Goal: Information Seeking & Learning: Learn about a topic

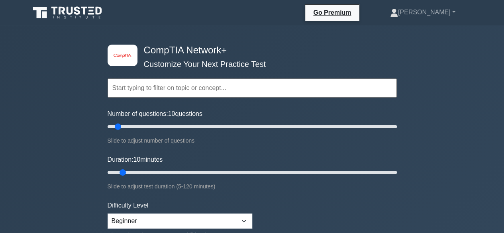
click at [141, 88] on input "text" at bounding box center [252, 88] width 289 height 19
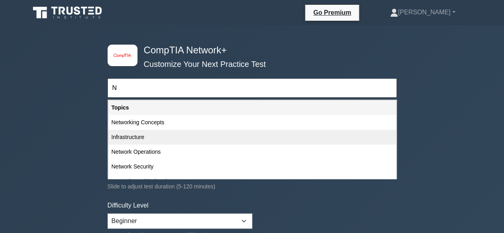
click at [120, 135] on div "Infrastructure" at bounding box center [252, 137] width 288 height 15
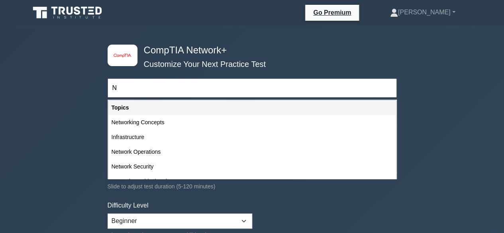
type input "Infrastructure"
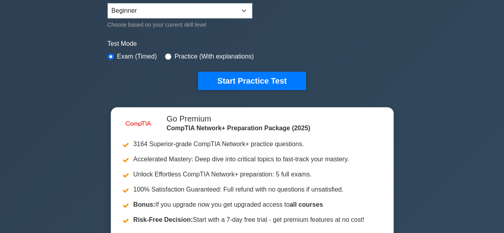
scroll to position [239, 0]
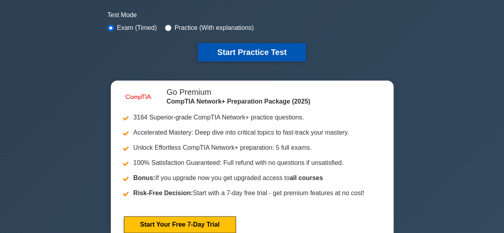
click at [257, 53] on button "Start Practice Test" at bounding box center [252, 52] width 108 height 18
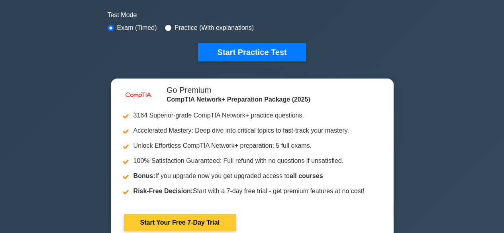
scroll to position [159, 0]
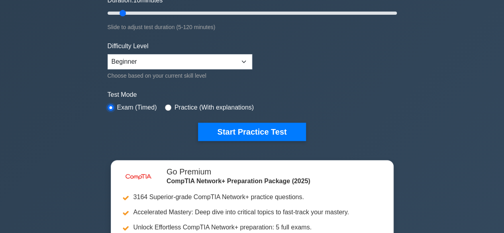
click at [112, 104] on input "radio" at bounding box center [111, 107] width 6 height 6
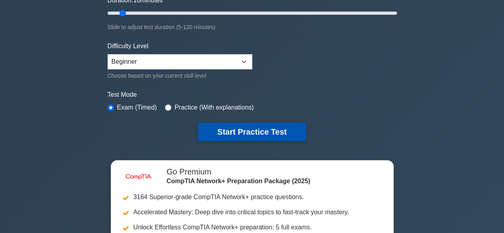
drag, startPoint x: 261, startPoint y: 130, endPoint x: 274, endPoint y: 126, distance: 14.4
click at [261, 130] on button "Start Practice Test" at bounding box center [252, 132] width 108 height 18
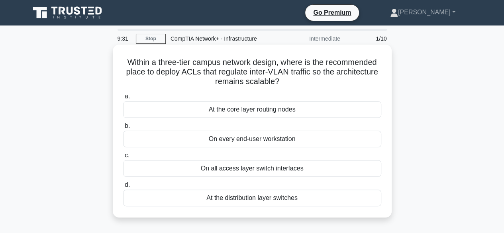
click at [263, 135] on div "On every end-user workstation" at bounding box center [252, 139] width 258 height 17
click at [123, 129] on input "b. On every end-user workstation" at bounding box center [123, 126] width 0 height 5
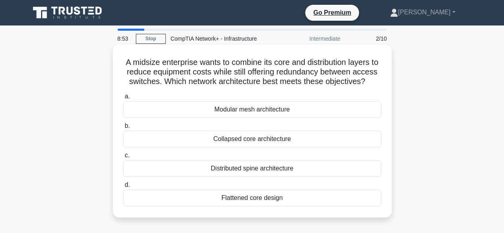
click at [272, 118] on div "Modular mesh architecture" at bounding box center [252, 109] width 258 height 17
click at [123, 99] on input "a. Modular mesh architecture" at bounding box center [123, 96] width 0 height 5
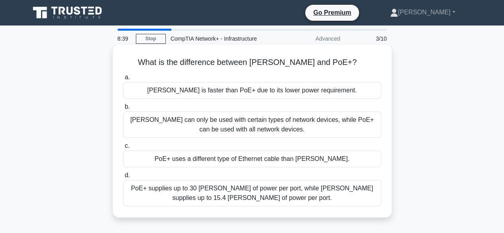
click at [268, 126] on div "PoE can only be used with certain types of network devices, while PoE+ can be u…" at bounding box center [252, 125] width 258 height 26
click at [123, 110] on input "b. PoE can only be used with certain types of network devices, while PoE+ can b…" at bounding box center [123, 106] width 0 height 5
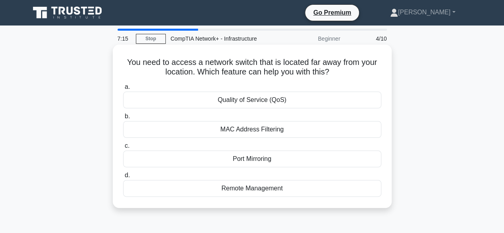
click at [242, 189] on div "Remote Management" at bounding box center [252, 188] width 258 height 17
click at [123, 178] on input "d. Remote Management" at bounding box center [123, 175] width 0 height 5
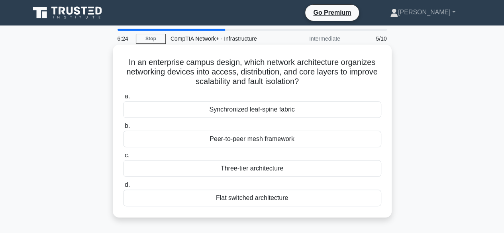
click at [247, 141] on div "Peer-to-peer mesh framework" at bounding box center [252, 139] width 258 height 17
click at [123, 129] on input "b. Peer-to-peer mesh framework" at bounding box center [123, 126] width 0 height 5
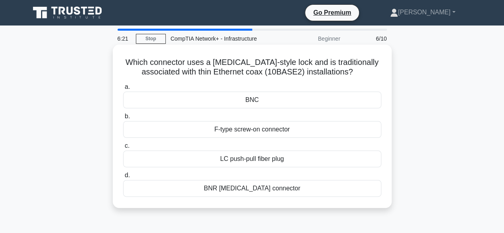
click at [262, 127] on div "F-type screw-on connector" at bounding box center [252, 129] width 258 height 17
click at [123, 119] on input "b. F-type screw-on connector" at bounding box center [123, 116] width 0 height 5
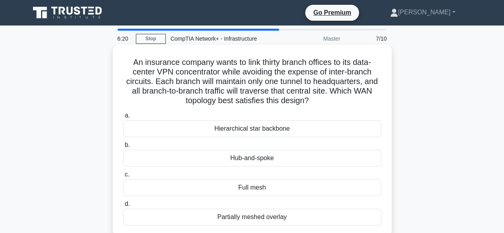
click at [256, 130] on div "Hierarchical star backbone" at bounding box center [252, 128] width 258 height 17
click at [123, 118] on input "a. Hierarchical star backbone" at bounding box center [123, 115] width 0 height 5
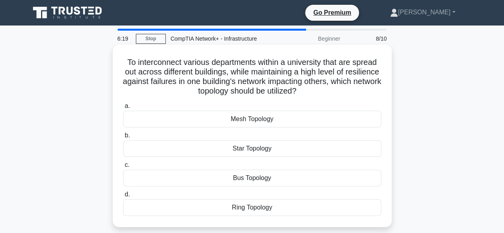
click at [262, 120] on div "Mesh Topology" at bounding box center [252, 119] width 258 height 17
click at [123, 109] on input "a. Mesh Topology" at bounding box center [123, 106] width 0 height 5
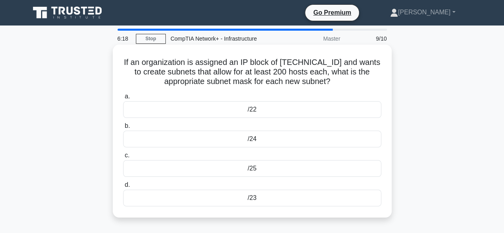
click at [252, 108] on div "/22" at bounding box center [252, 109] width 258 height 17
click at [123, 99] on input "a. /22" at bounding box center [123, 96] width 0 height 5
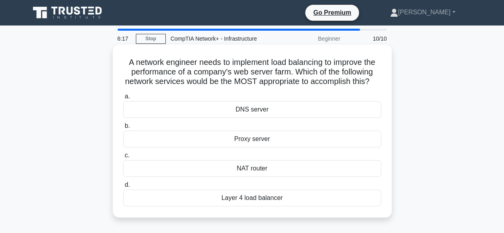
click at [252, 118] on div "DNS server" at bounding box center [252, 109] width 258 height 17
click at [123, 99] on input "a. DNS server" at bounding box center [123, 96] width 0 height 5
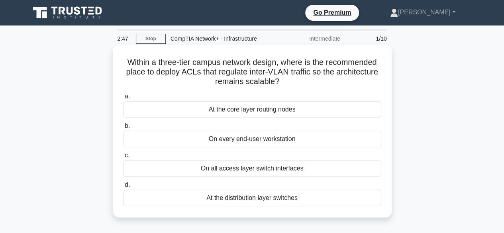
drag, startPoint x: 14, startPoint y: 2, endPoint x: 386, endPoint y: 204, distance: 423.0
click at [425, 120] on div "Within a three-tier campus network design, where is the recommended place to de…" at bounding box center [252, 138] width 454 height 183
click at [251, 113] on div "At the core layer routing nodes" at bounding box center [252, 109] width 258 height 17
click at [123, 99] on input "a. At the core layer routing nodes" at bounding box center [123, 96] width 0 height 5
